Goal: Contribute content: Add original content to the website for others to see

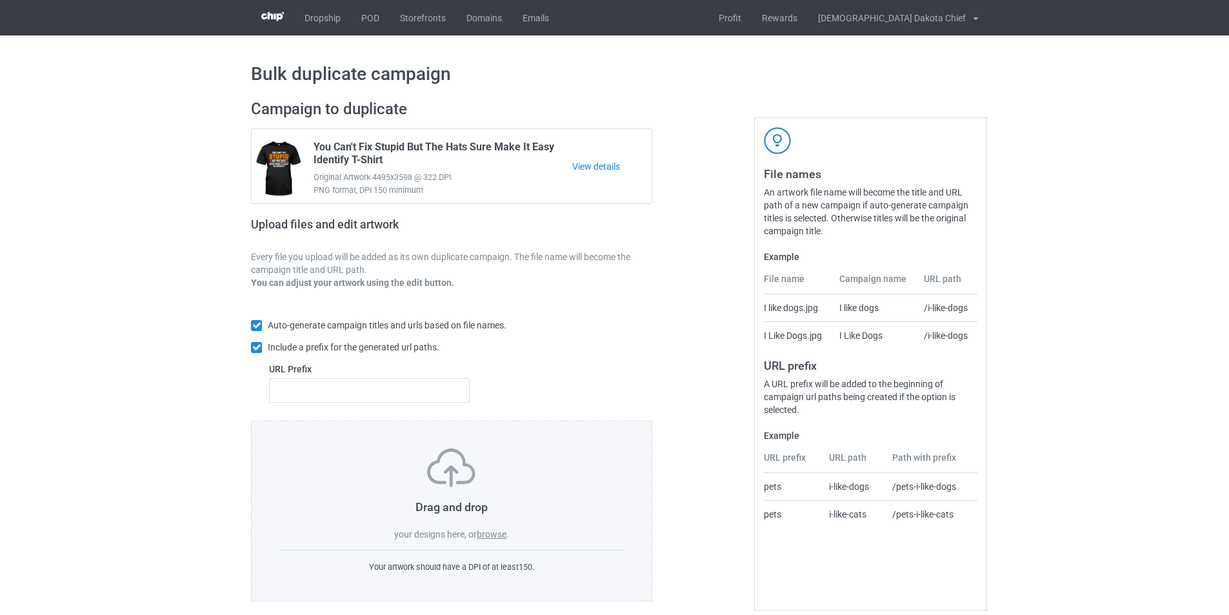
click at [492, 535] on label "browse" at bounding box center [492, 534] width 30 height 10
click at [0, 0] on input "browse" at bounding box center [0, 0] width 0 height 0
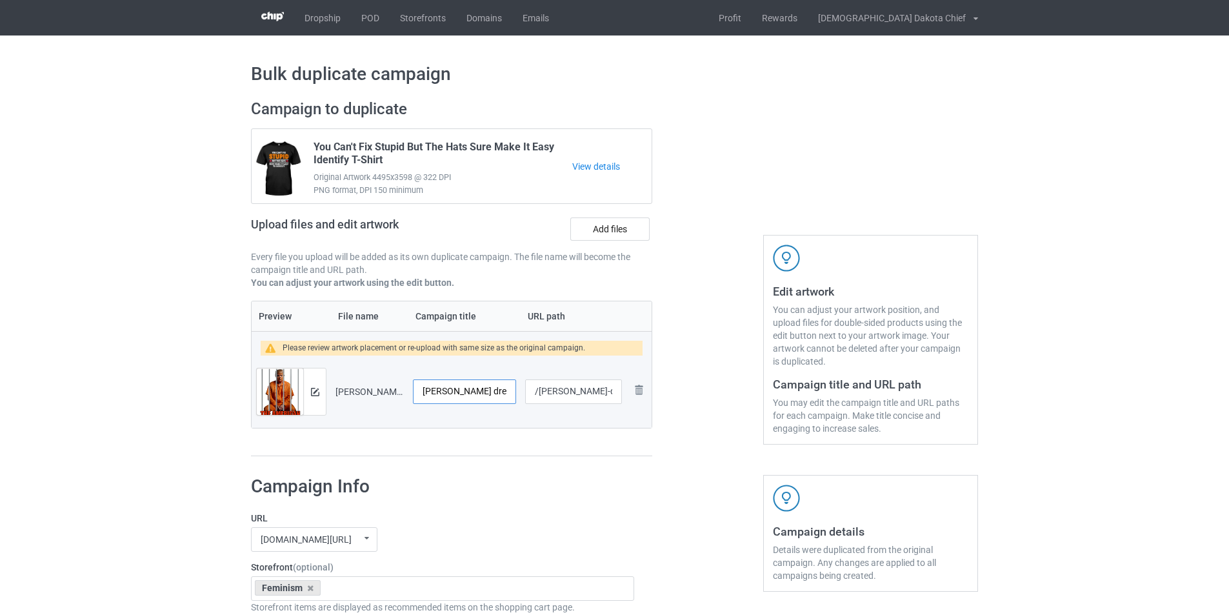
click at [423, 396] on input "[PERSON_NAME] dream" at bounding box center [464, 391] width 103 height 25
drag, startPoint x: 498, startPoint y: 400, endPoint x: 390, endPoint y: 400, distance: 107.7
click at [390, 400] on tr "Preview and edit artwork [PERSON_NAME] dream.png [PERSON_NAME] dream /[PERSON_N…" at bounding box center [452, 391] width 400 height 72
type input "The American Dream"
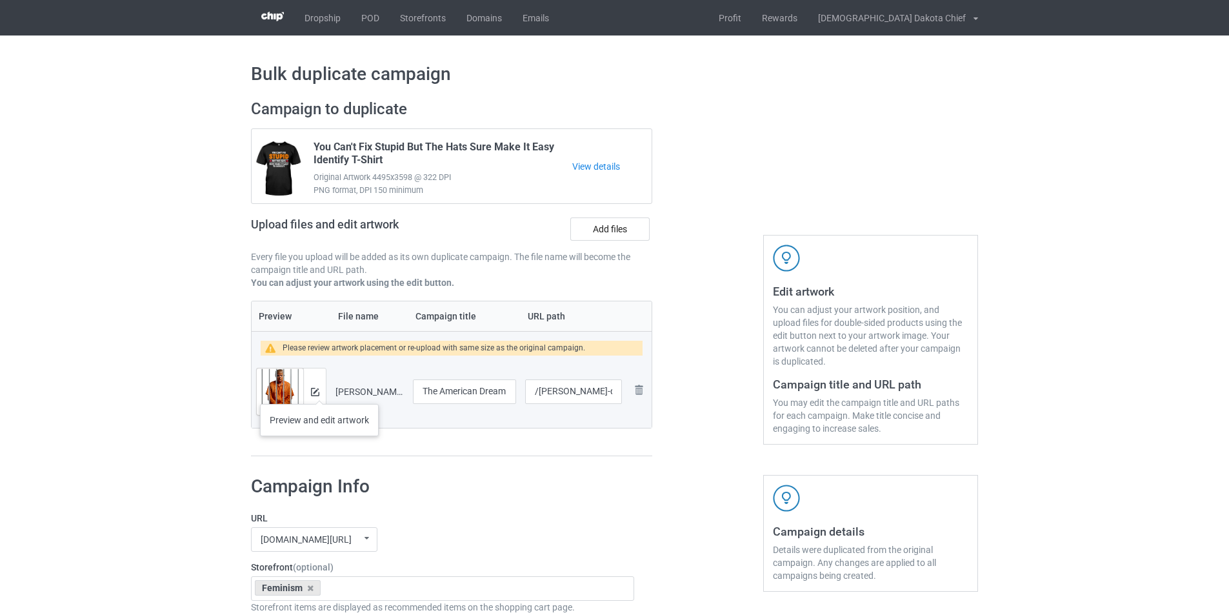
click at [319, 391] on div at bounding box center [314, 391] width 23 height 46
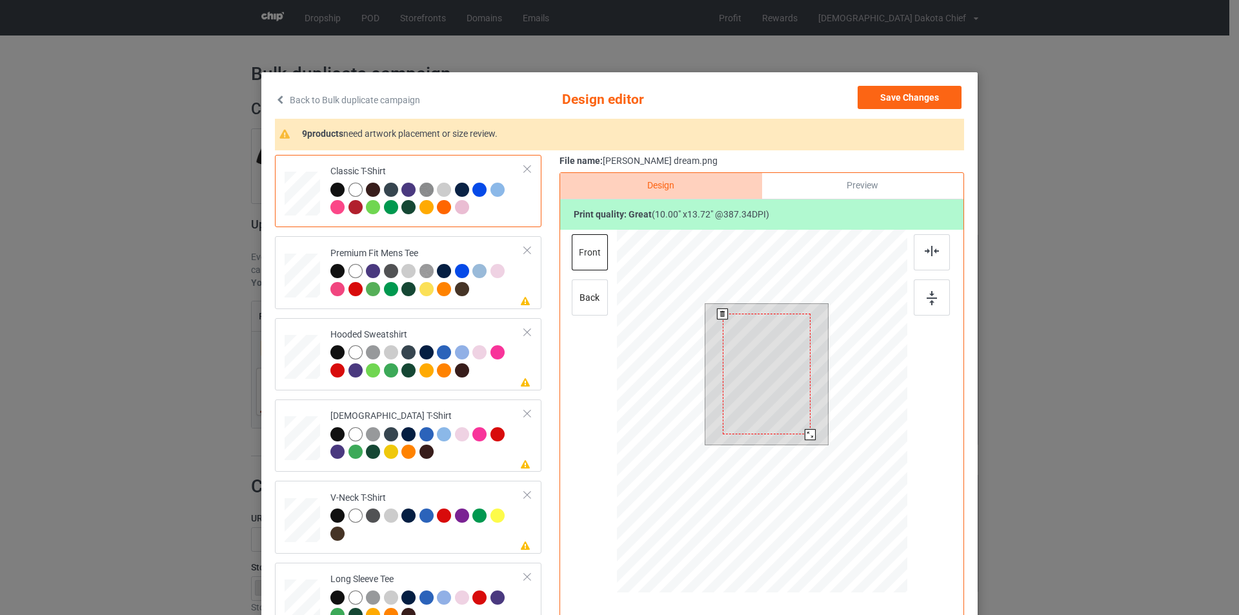
drag, startPoint x: 814, startPoint y: 445, endPoint x: 806, endPoint y: 435, distance: 12.4
click at [806, 435] on div at bounding box center [810, 434] width 11 height 11
click at [806, 441] on div at bounding box center [811, 436] width 11 height 11
click at [490, 290] on div at bounding box center [427, 281] width 194 height 35
click at [765, 354] on div at bounding box center [766, 374] width 91 height 125
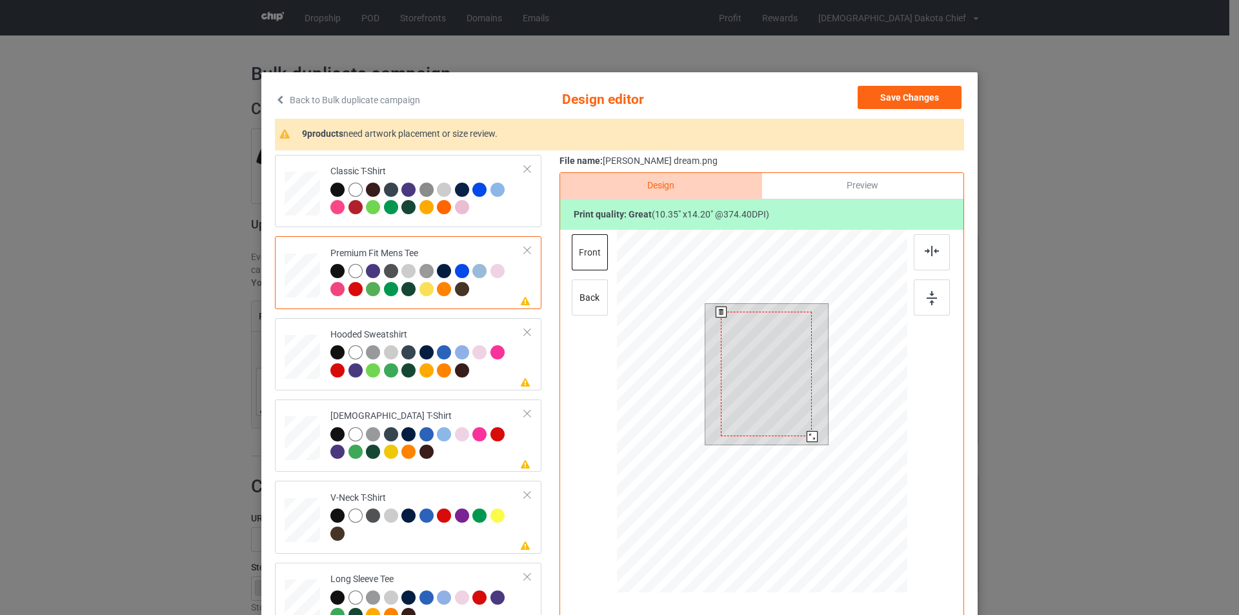
click at [765, 354] on div at bounding box center [766, 374] width 91 height 125
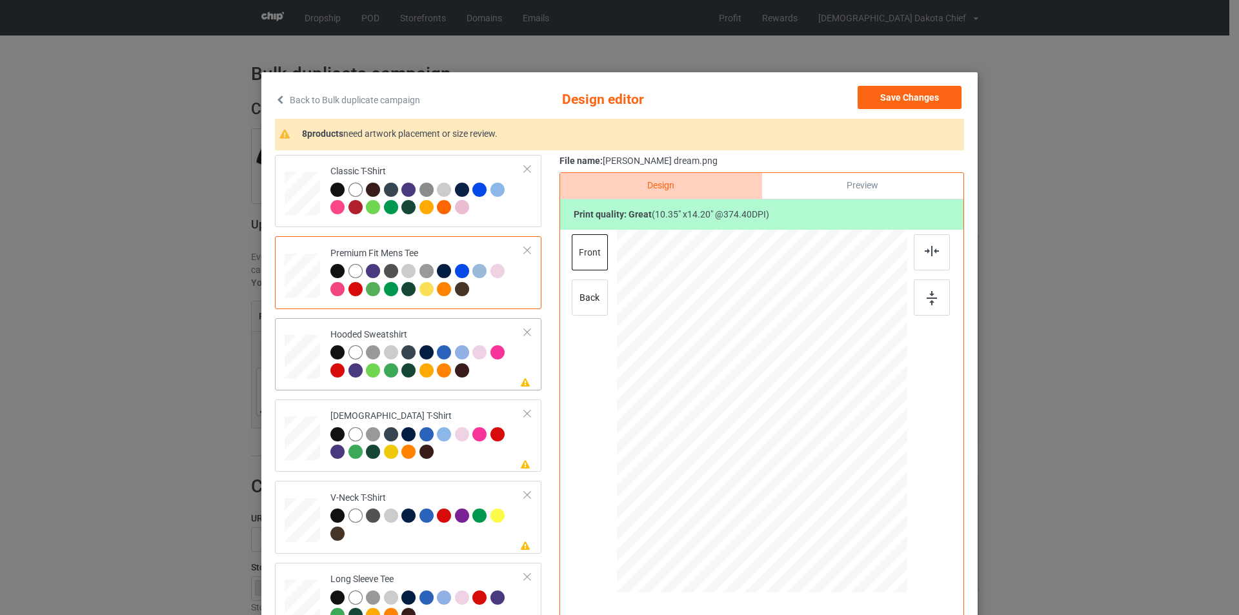
click at [446, 328] on td "Please review artwork placement Hooded Sweatshirt" at bounding box center [427, 354] width 208 height 62
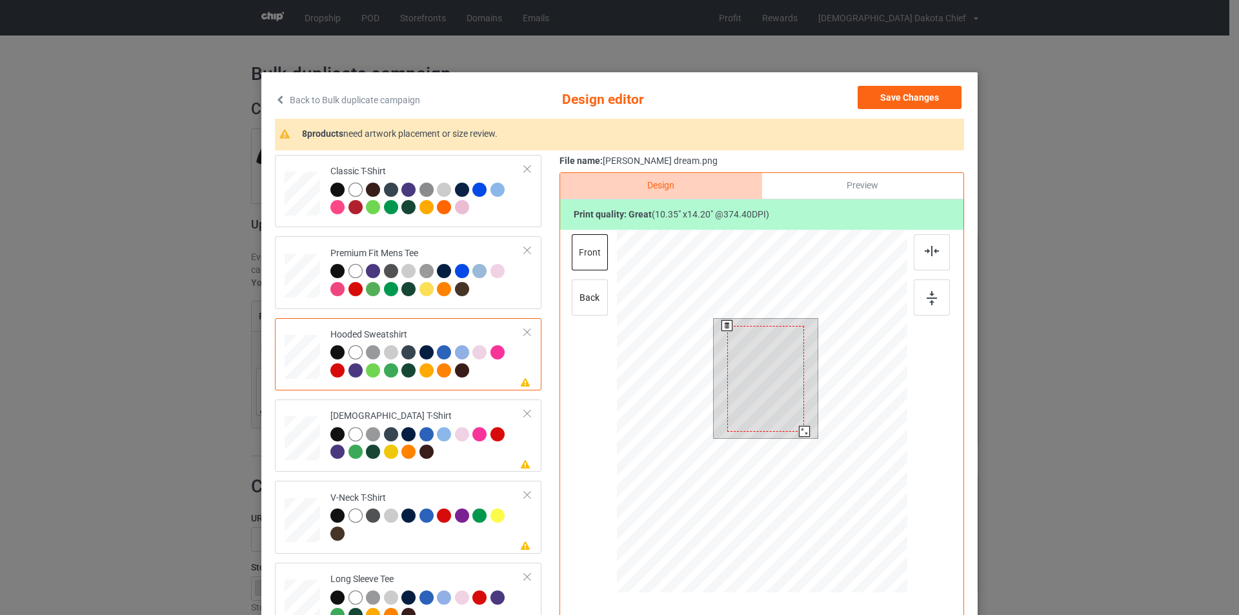
click at [767, 383] on div at bounding box center [765, 379] width 77 height 106
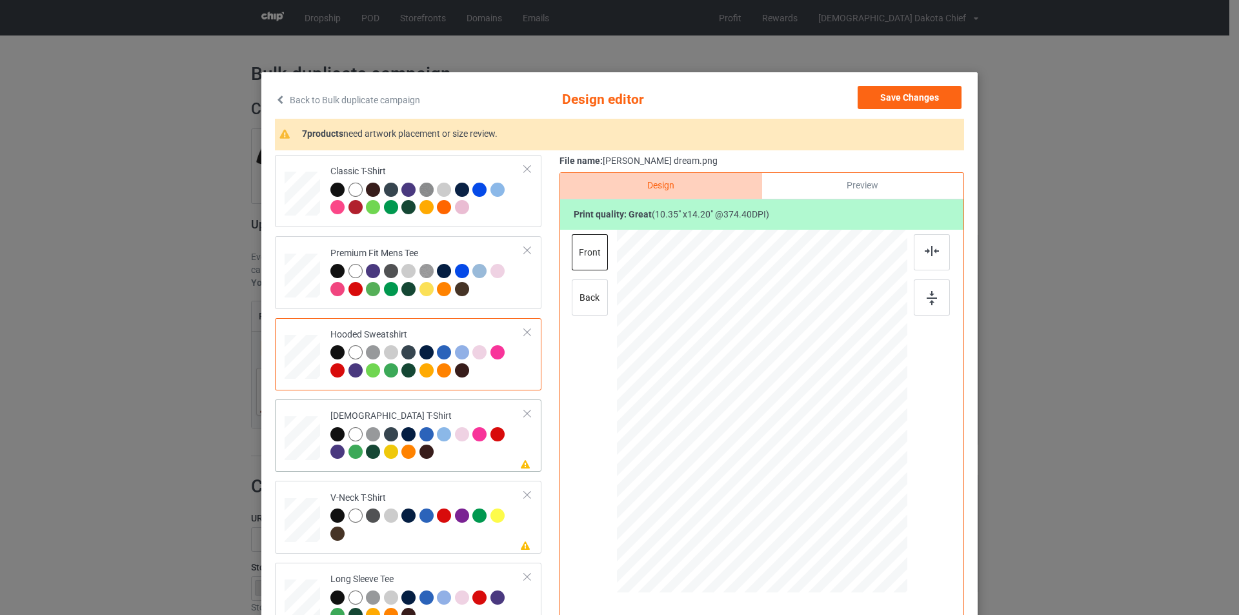
click at [457, 410] on div "[DEMOGRAPHIC_DATA] T-Shirt" at bounding box center [427, 434] width 194 height 48
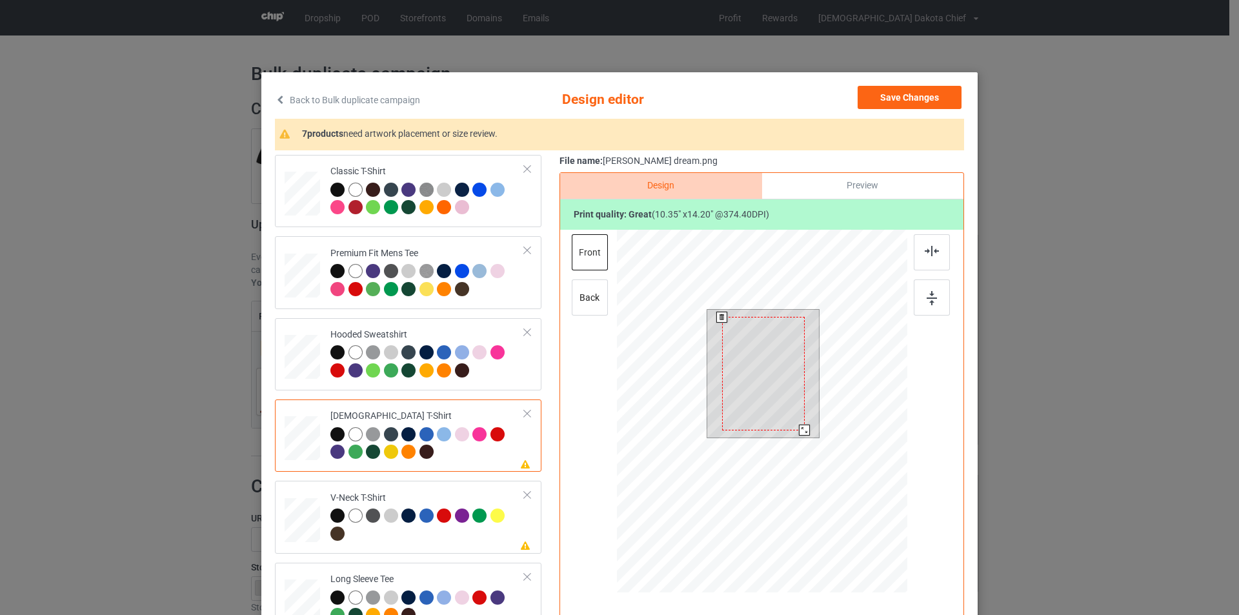
click at [734, 388] on div at bounding box center [763, 374] width 83 height 114
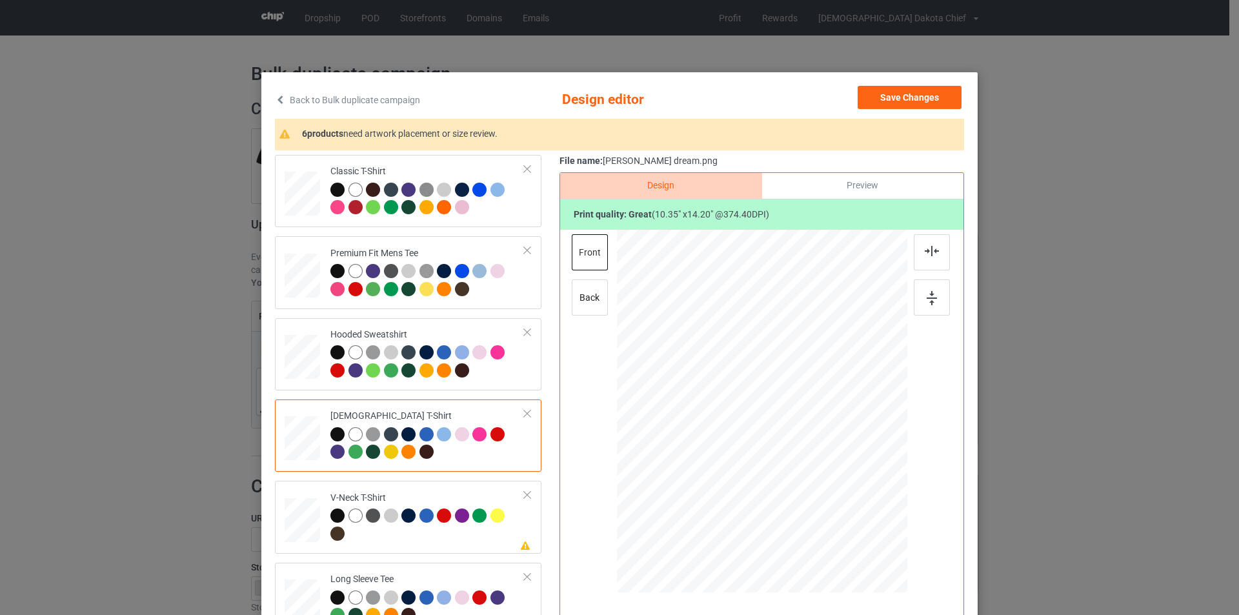
scroll to position [65, 0]
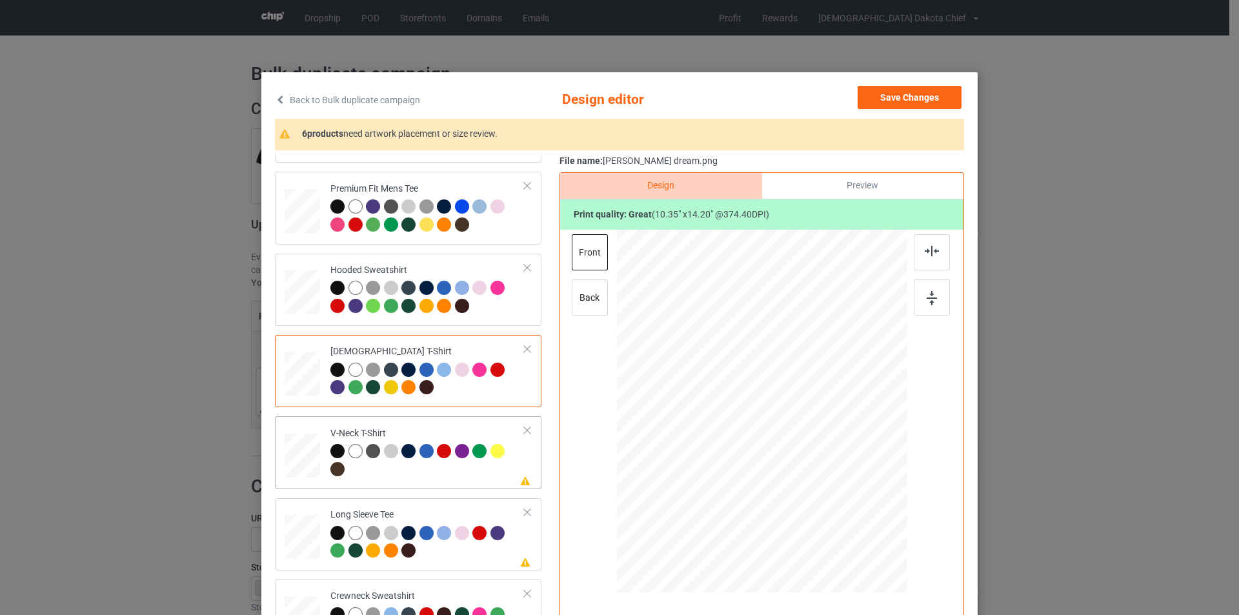
click at [466, 474] on div at bounding box center [427, 461] width 194 height 35
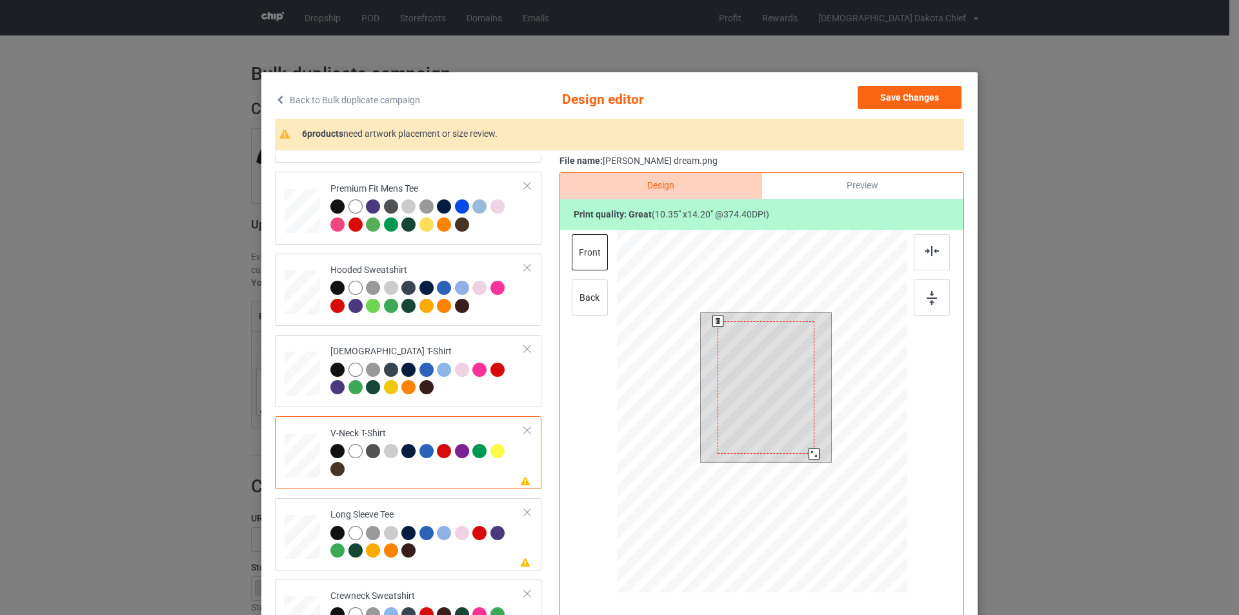
click at [746, 383] on div at bounding box center [765, 387] width 97 height 132
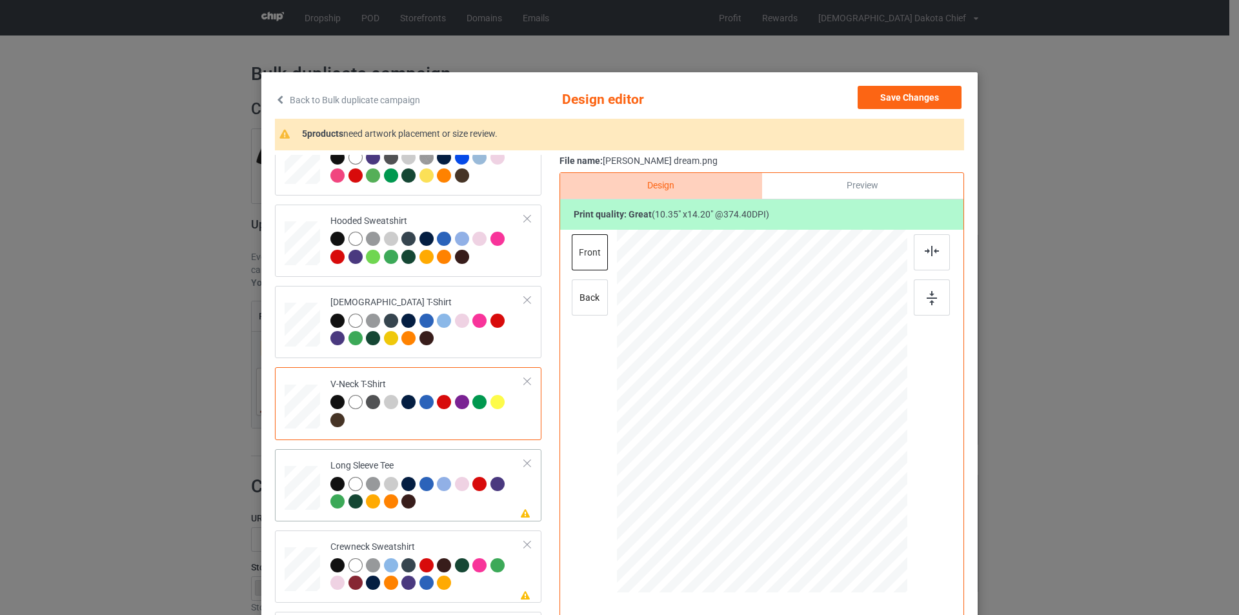
scroll to position [194, 0]
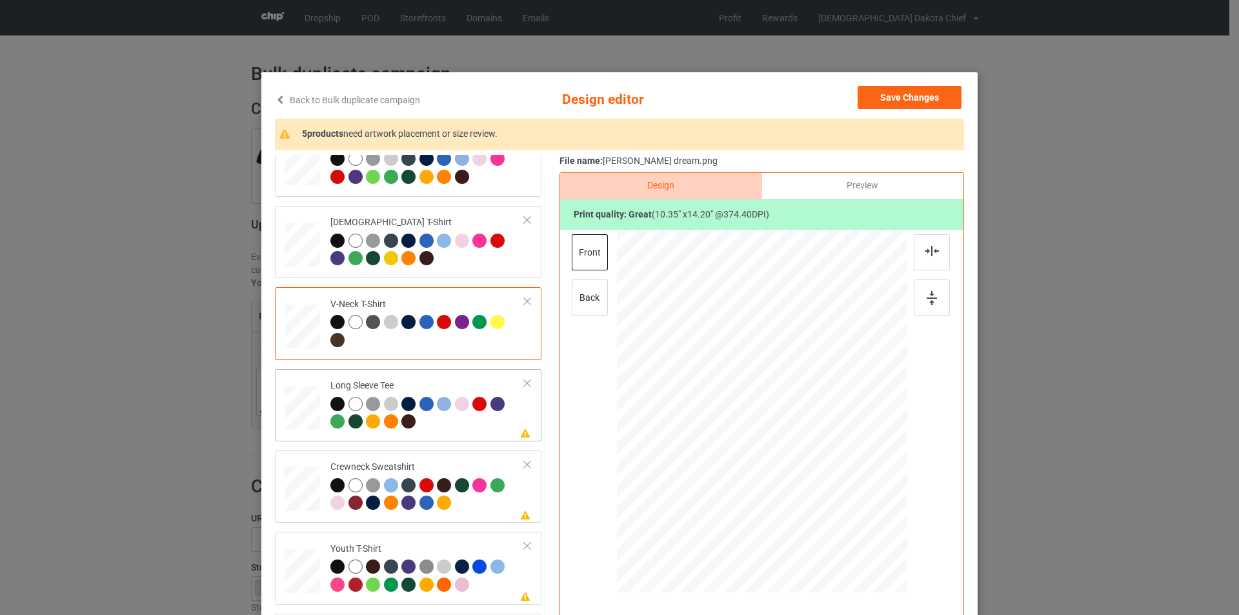
click at [445, 424] on div at bounding box center [427, 414] width 194 height 35
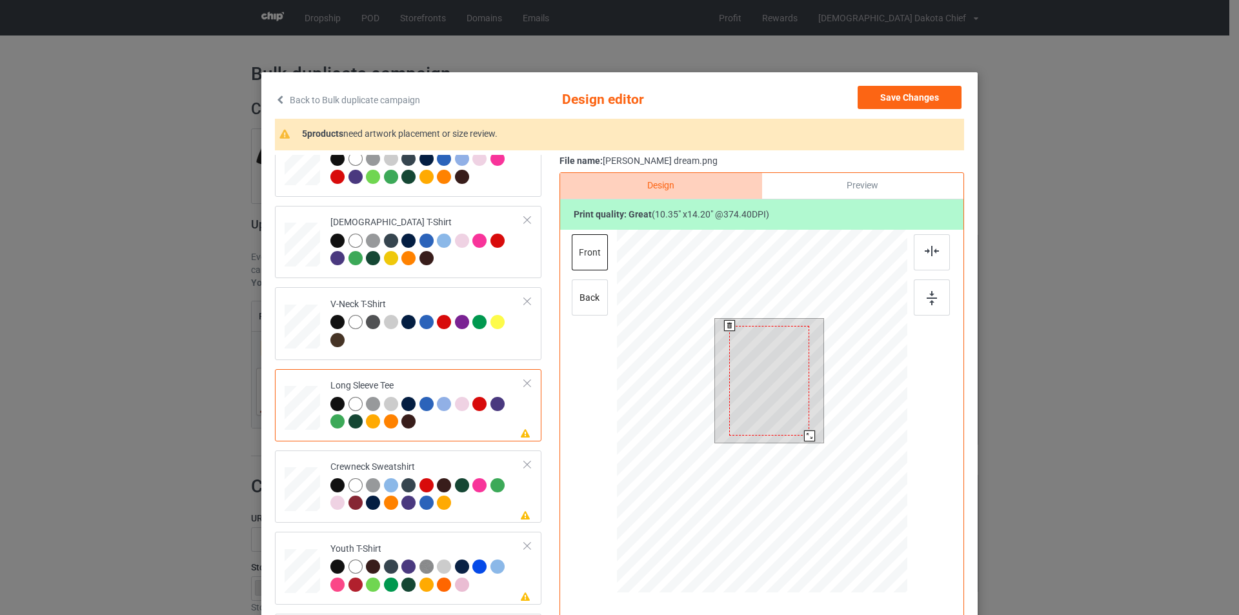
click at [746, 357] on div at bounding box center [769, 381] width 80 height 110
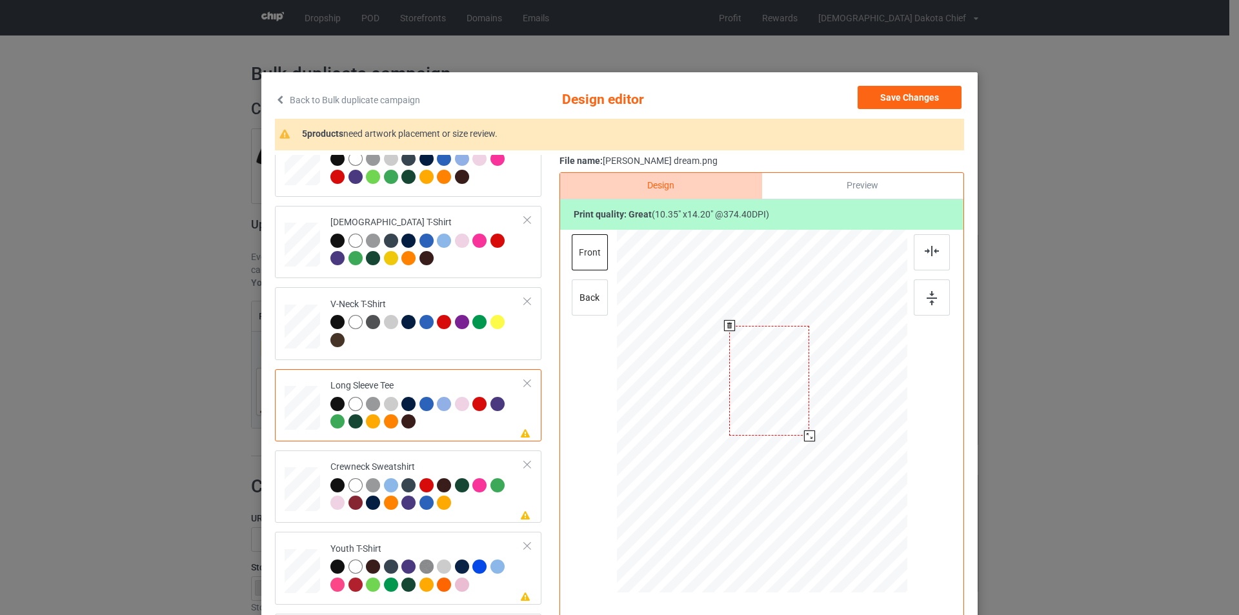
click at [746, 355] on div at bounding box center [769, 381] width 80 height 110
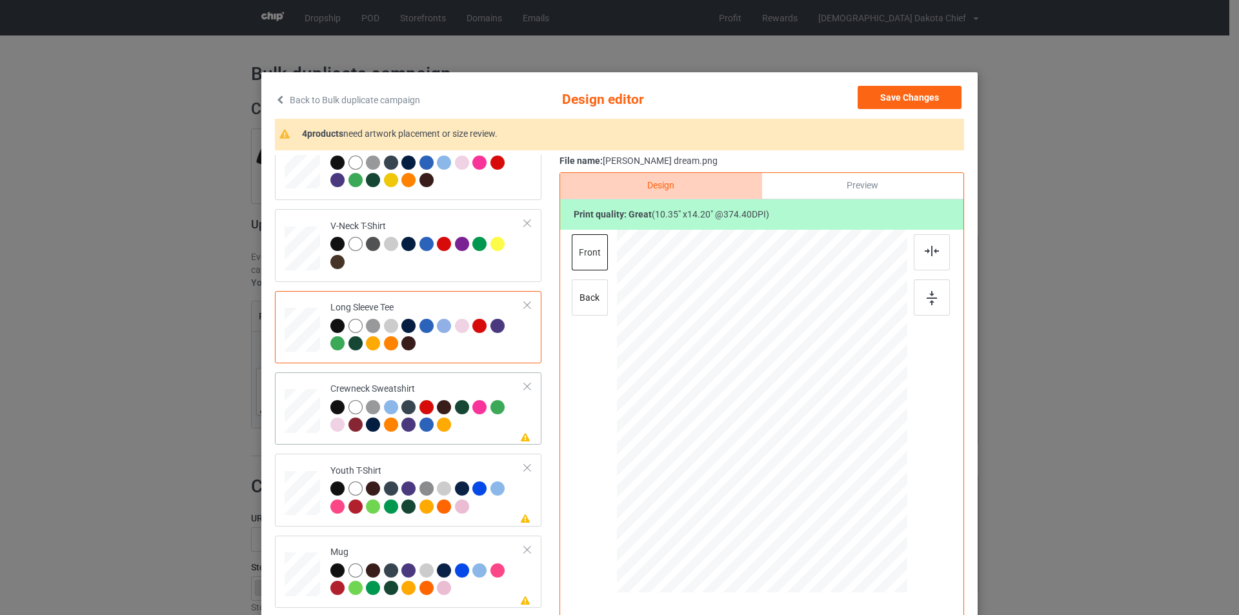
scroll to position [303, 0]
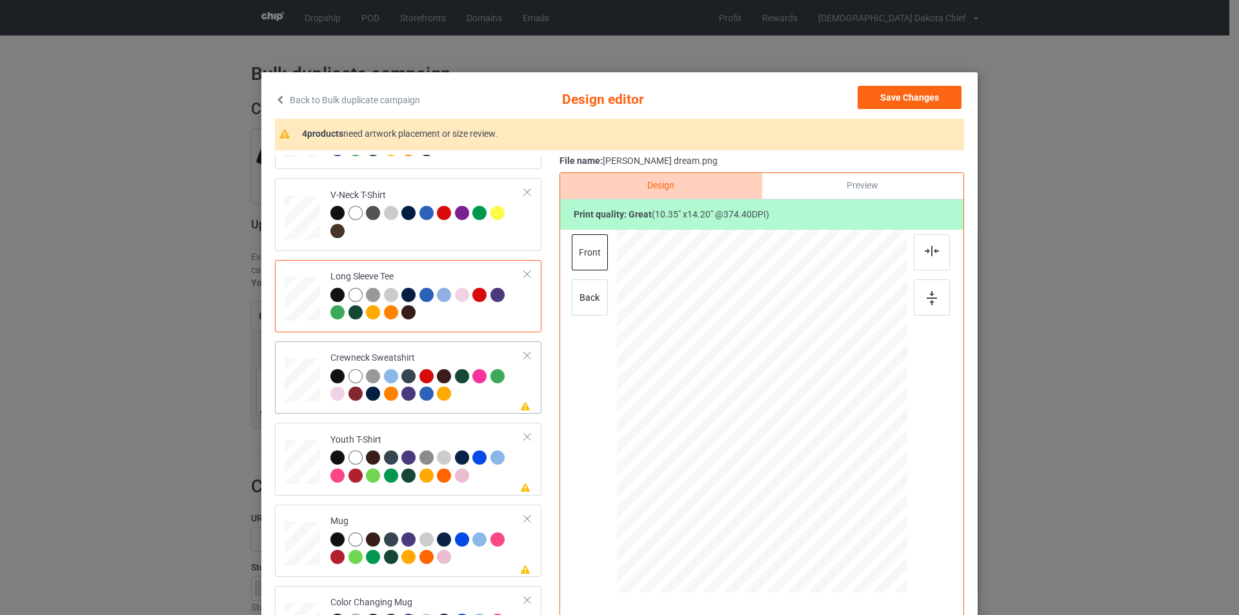
click at [472, 399] on div at bounding box center [427, 386] width 194 height 35
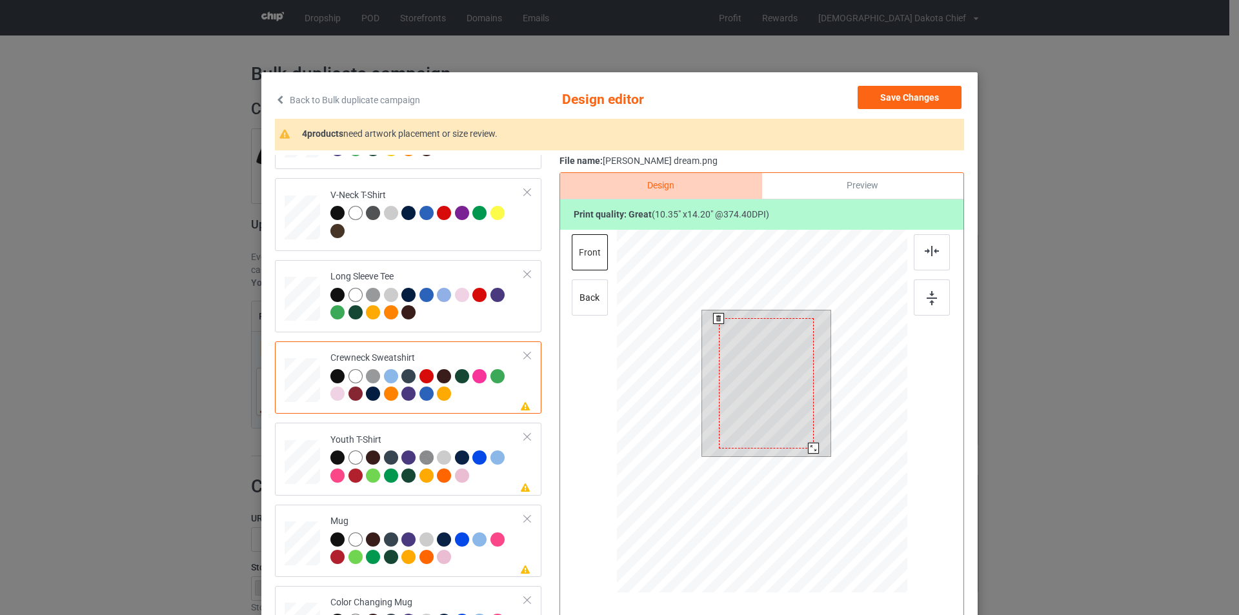
click at [761, 392] on div at bounding box center [766, 383] width 95 height 130
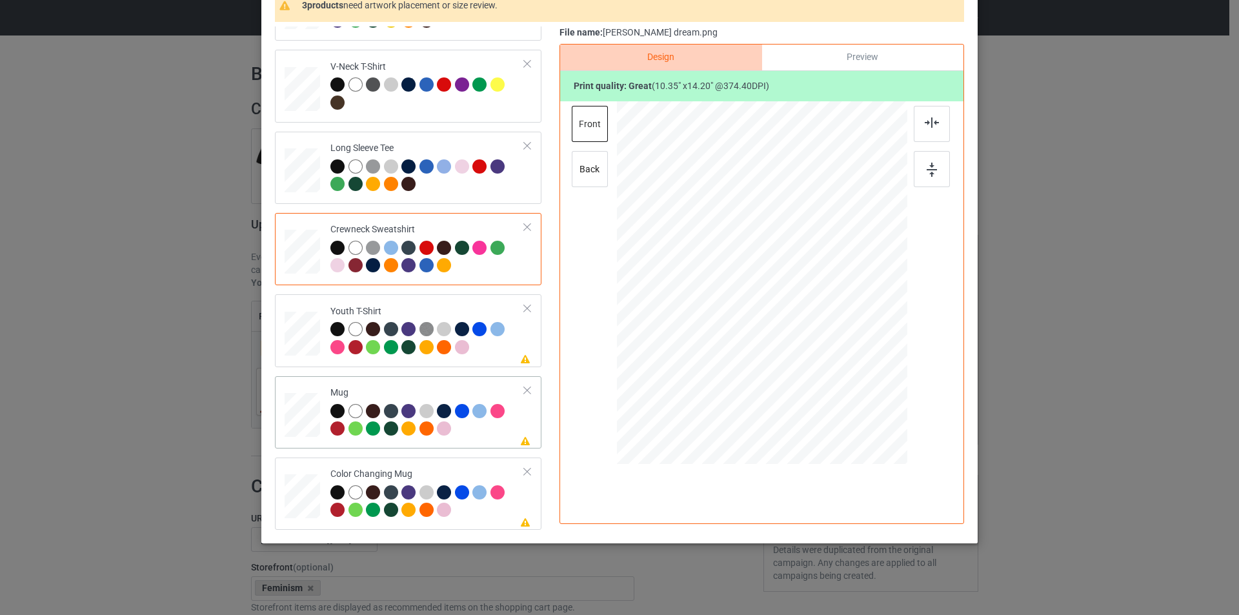
scroll to position [129, 0]
click at [475, 347] on div at bounding box center [427, 338] width 194 height 35
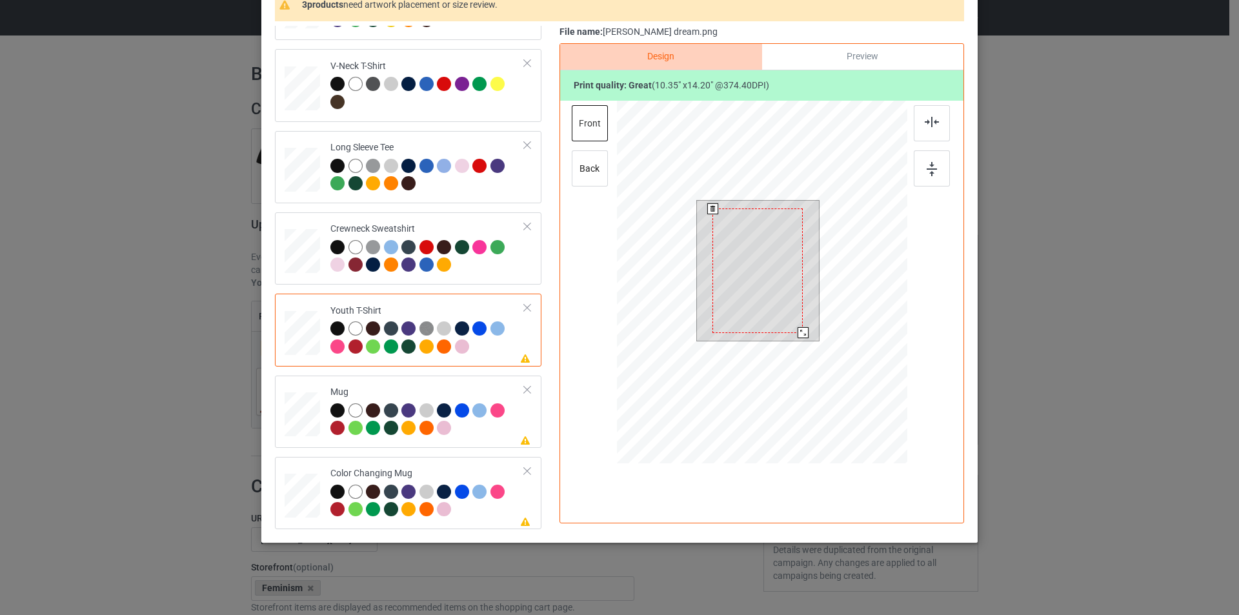
click at [737, 275] on div at bounding box center [757, 270] width 90 height 124
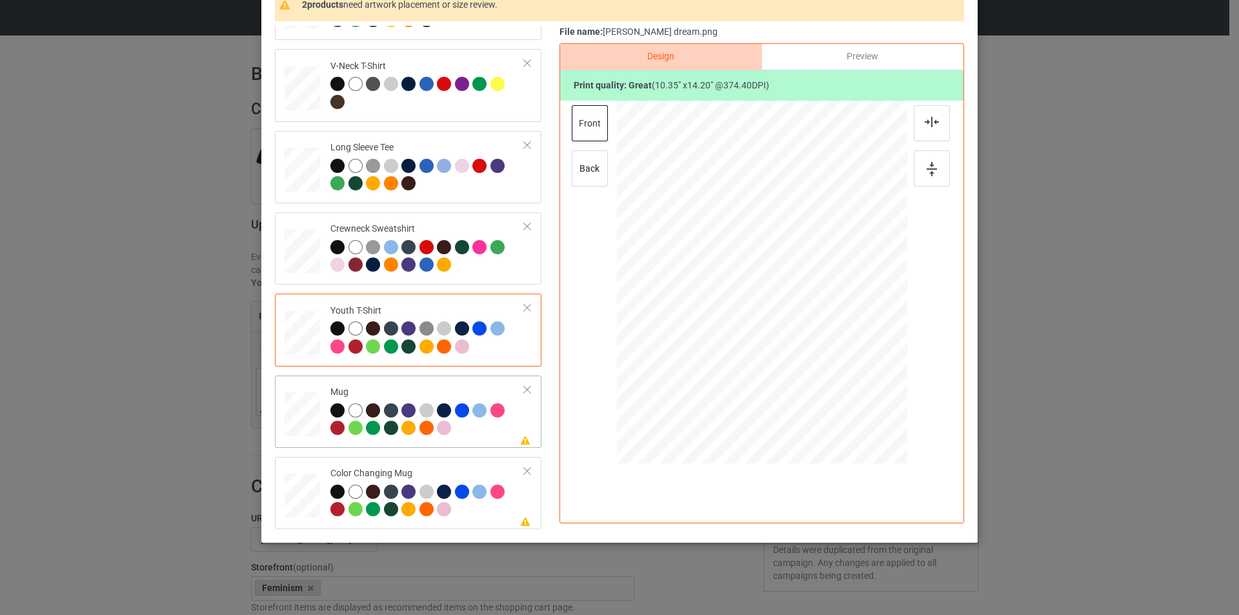
scroll to position [130, 0]
click at [482, 426] on div at bounding box center [427, 420] width 194 height 35
drag, startPoint x: 844, startPoint y: 400, endPoint x: 801, endPoint y: 323, distance: 88.7
click at [801, 323] on div at bounding box center [762, 281] width 290 height 121
drag, startPoint x: 763, startPoint y: 287, endPoint x: 843, endPoint y: 290, distance: 80.1
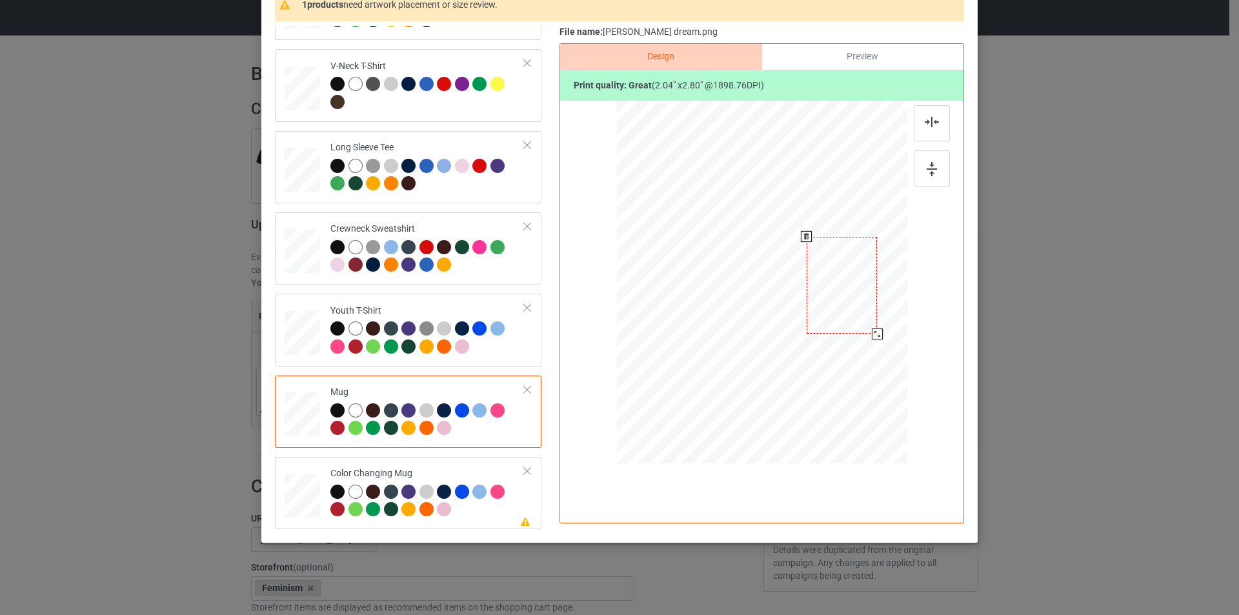
click at [843, 290] on div at bounding box center [841, 285] width 71 height 97
click at [436, 468] on div "Color Changing Mug" at bounding box center [427, 491] width 194 height 48
click at [851, 268] on div at bounding box center [841, 285] width 71 height 97
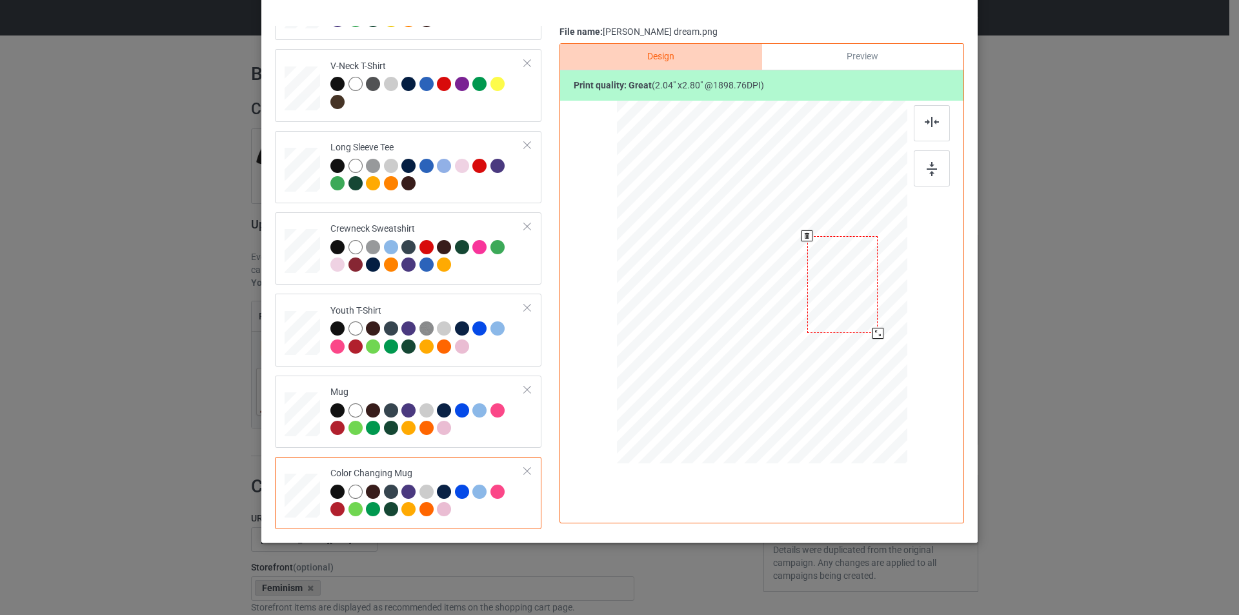
click at [848, 276] on div at bounding box center [842, 284] width 71 height 97
click at [809, 342] on div at bounding box center [762, 281] width 290 height 121
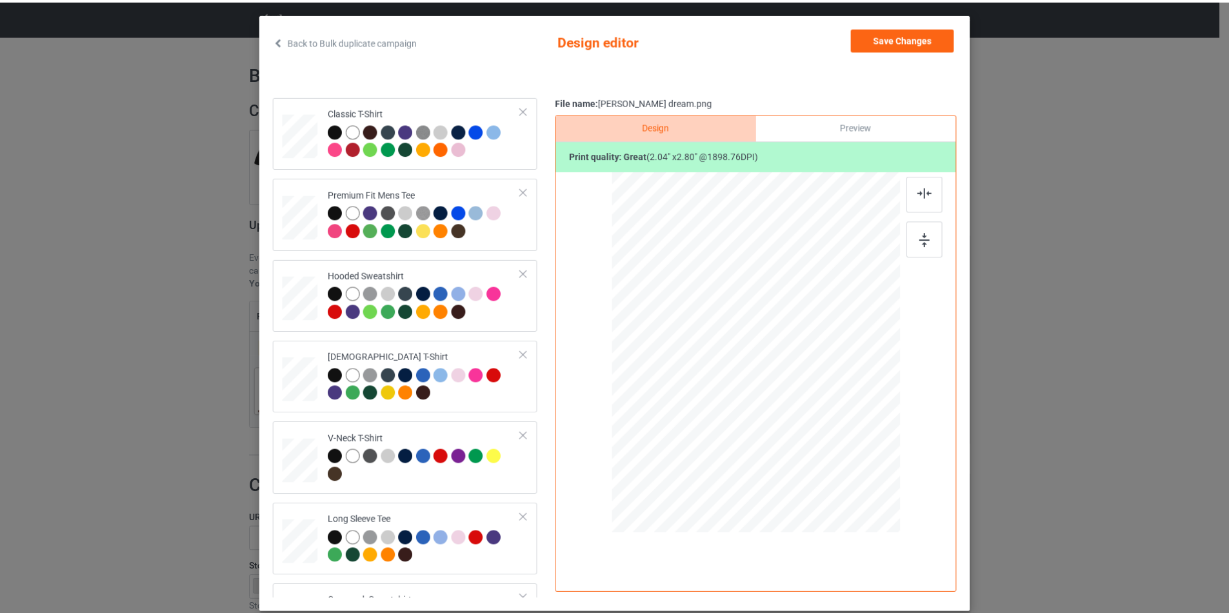
scroll to position [0, 0]
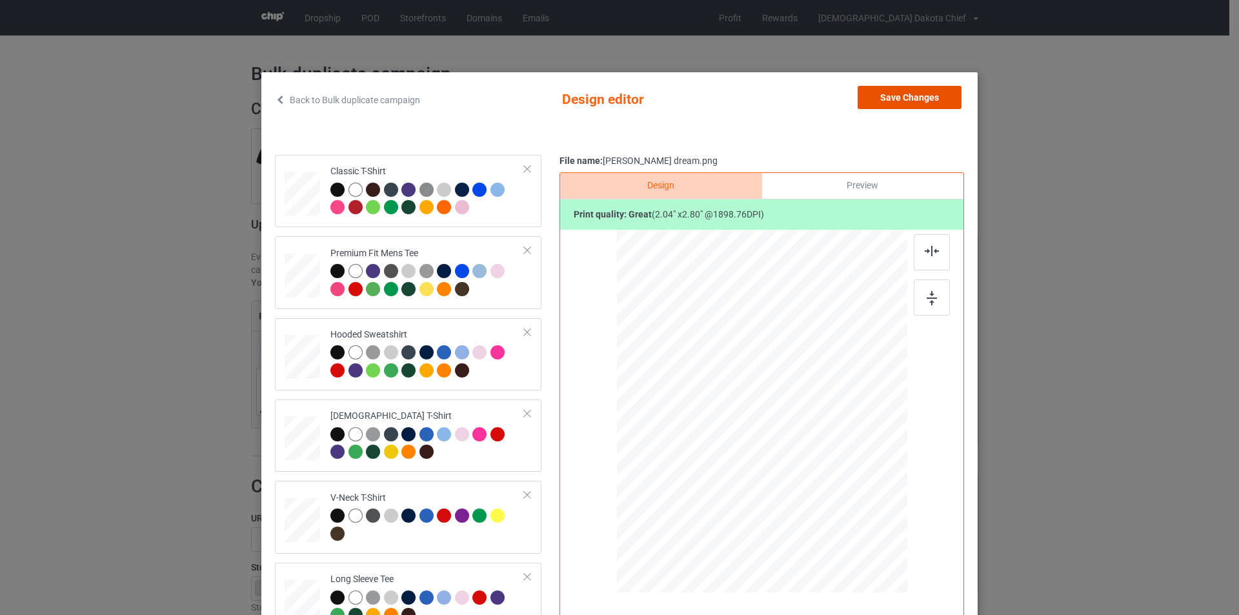
click at [903, 89] on button "Save Changes" at bounding box center [909, 97] width 104 height 23
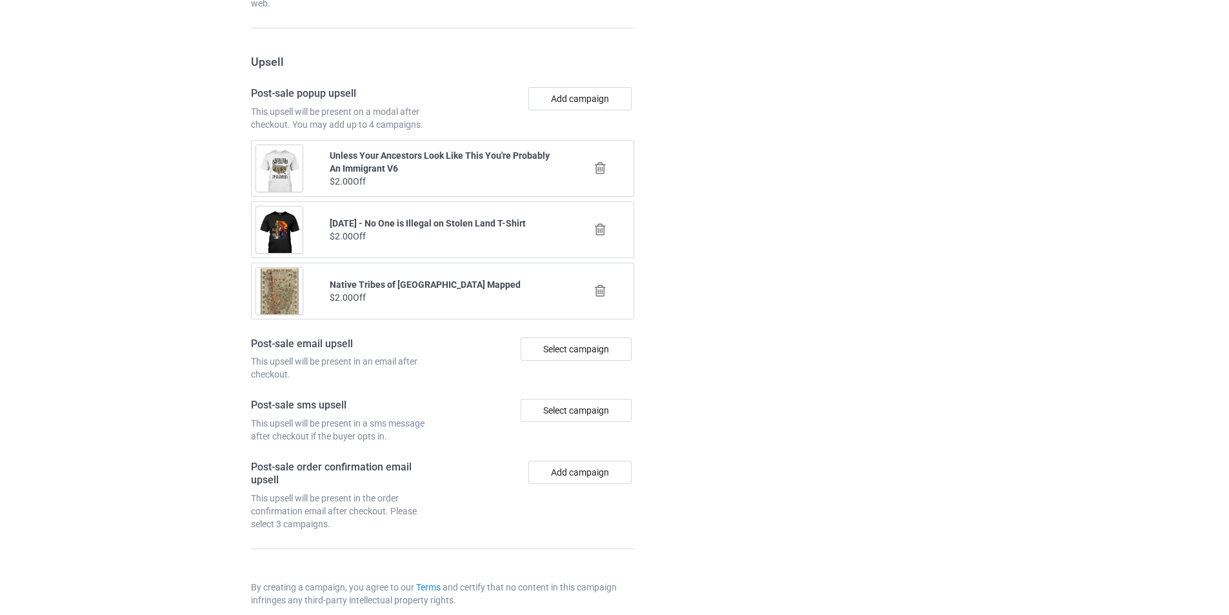
scroll to position [1230, 0]
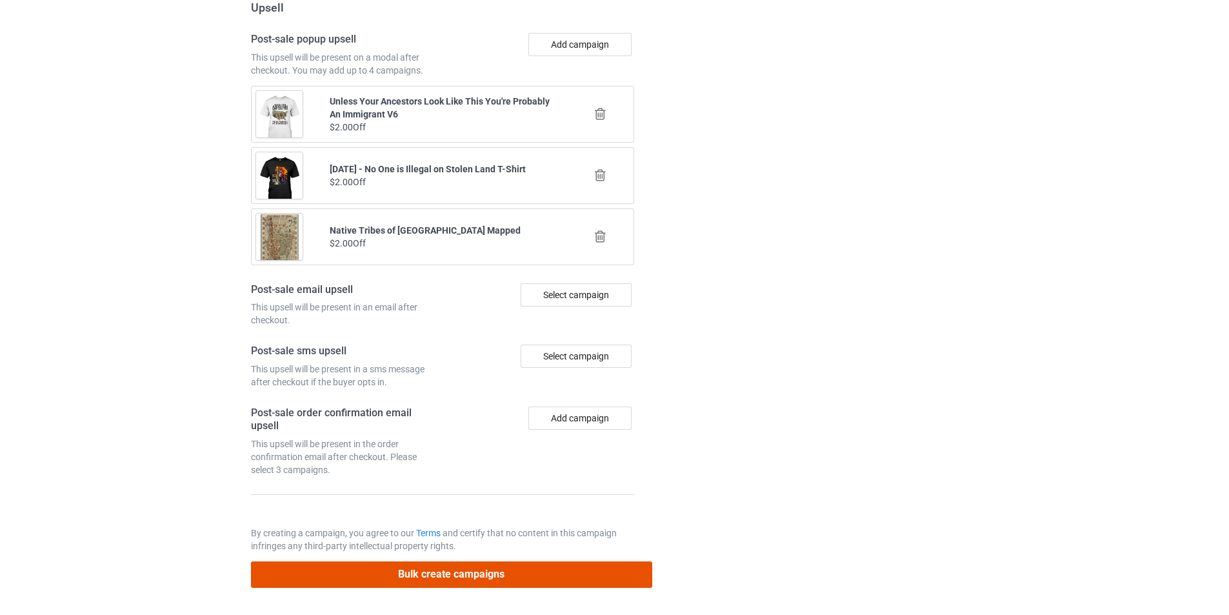
click at [506, 575] on button "Bulk create campaigns" at bounding box center [451, 574] width 401 height 26
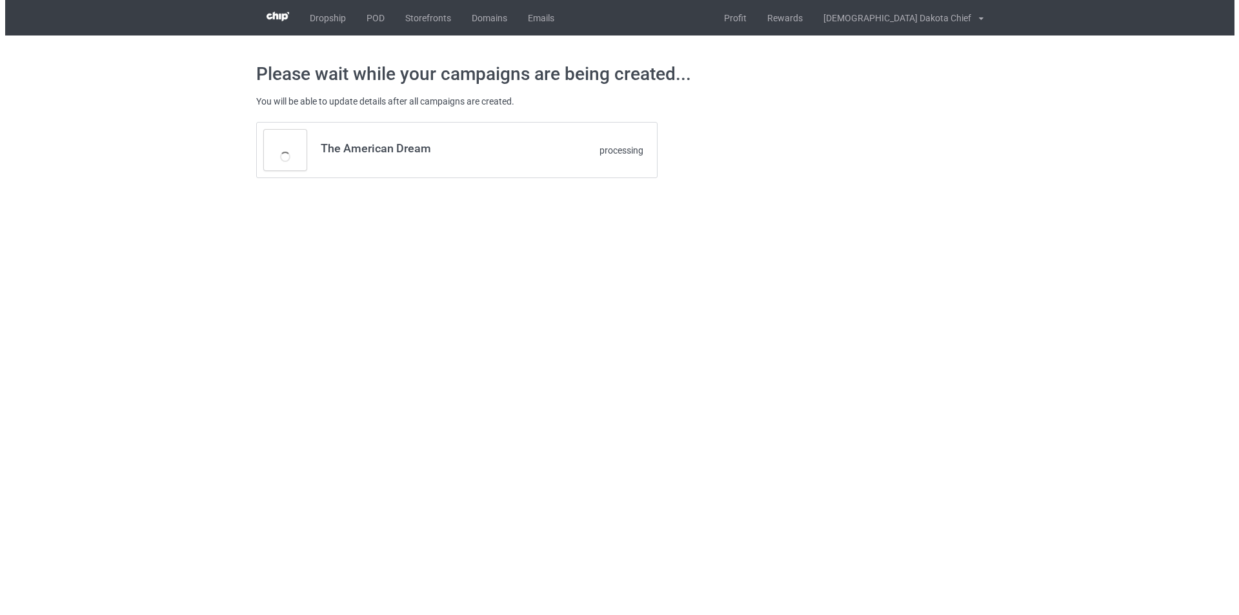
scroll to position [0, 0]
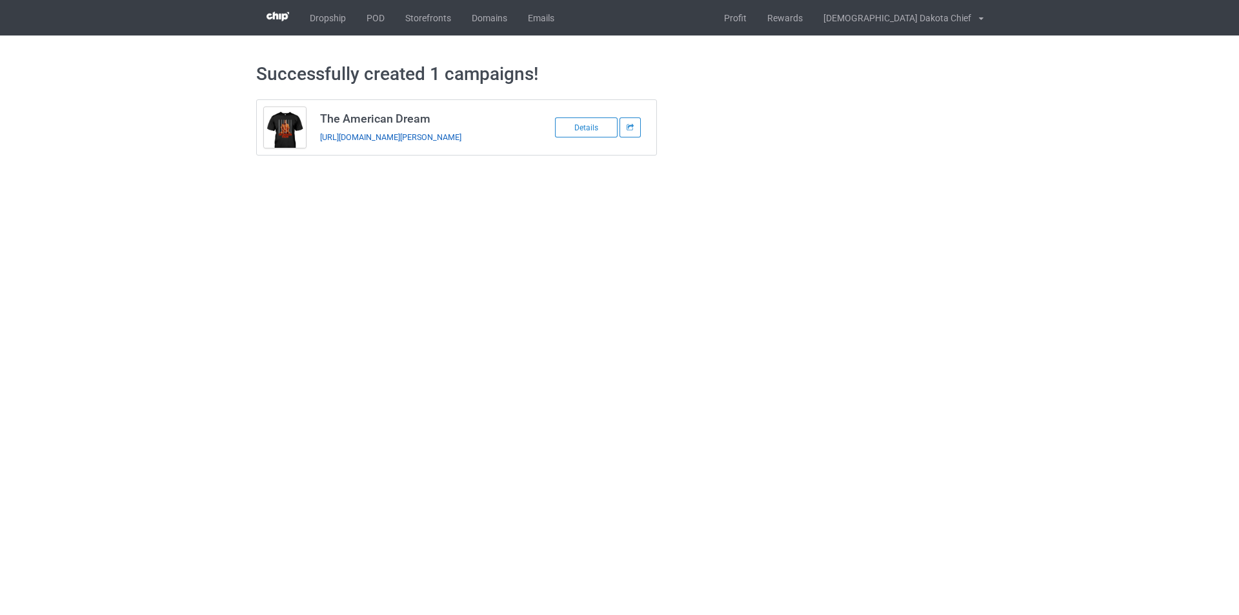
click at [461, 141] on link "[URL][DOMAIN_NAME][PERSON_NAME]" at bounding box center [390, 137] width 141 height 10
click at [380, 17] on link "POD" at bounding box center [375, 17] width 39 height 35
